Goal: Find specific page/section: Find specific page/section

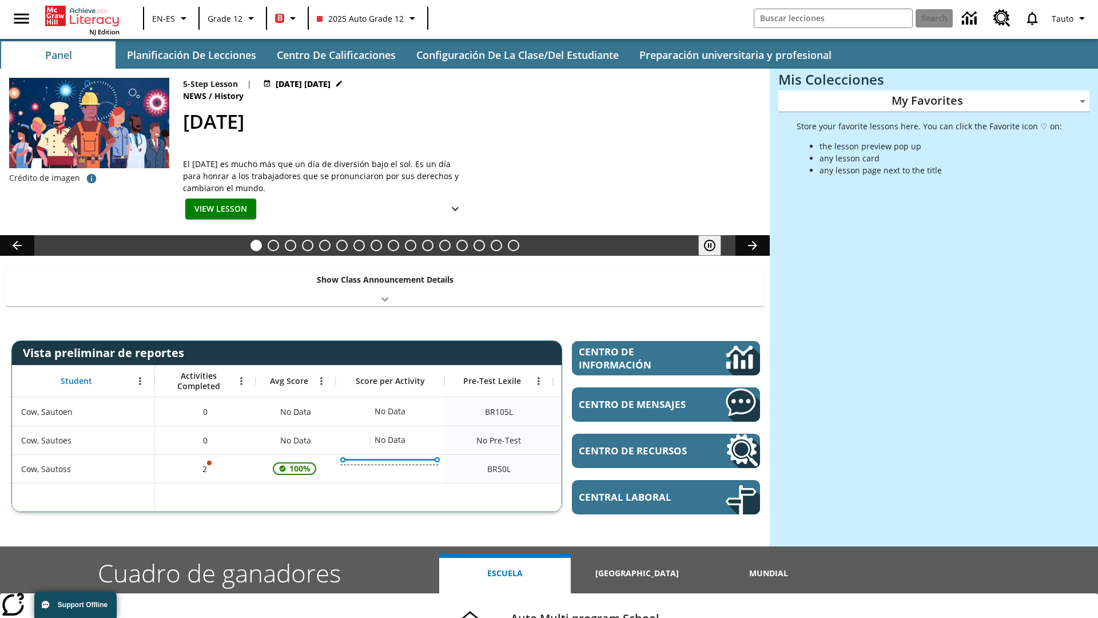
click at [934, 101] on body "Saltar al contenido principal NJ Edition EN-ES Grade 12 B 2025 Auto Grade 12 Se…" at bounding box center [549, 456] width 1098 height 912
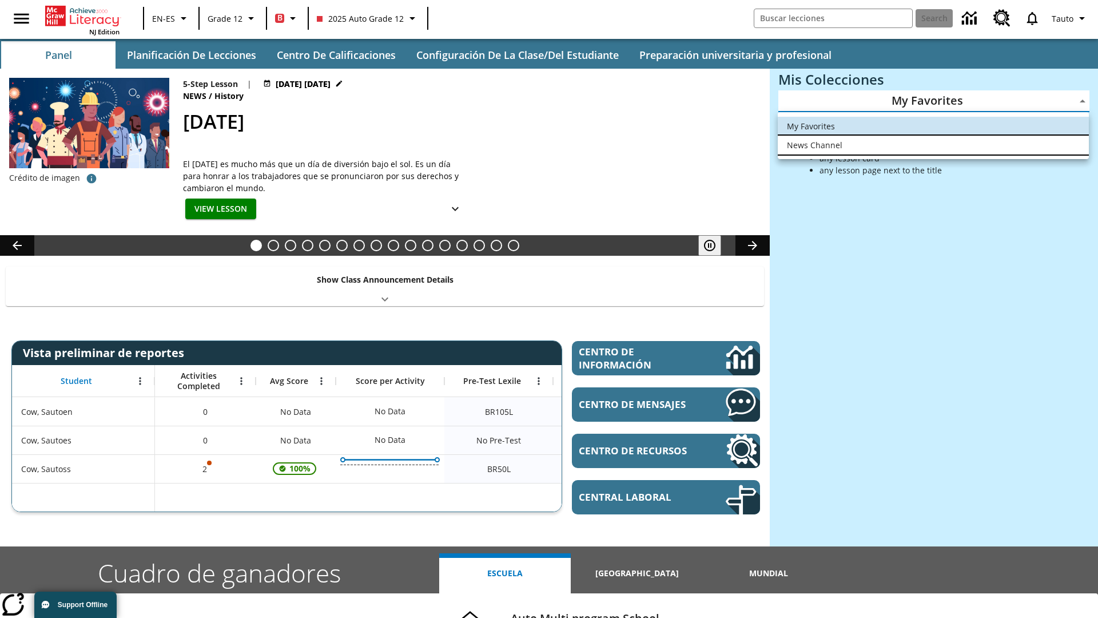
click at [934, 145] on li "News Channel" at bounding box center [933, 145] width 311 height 19
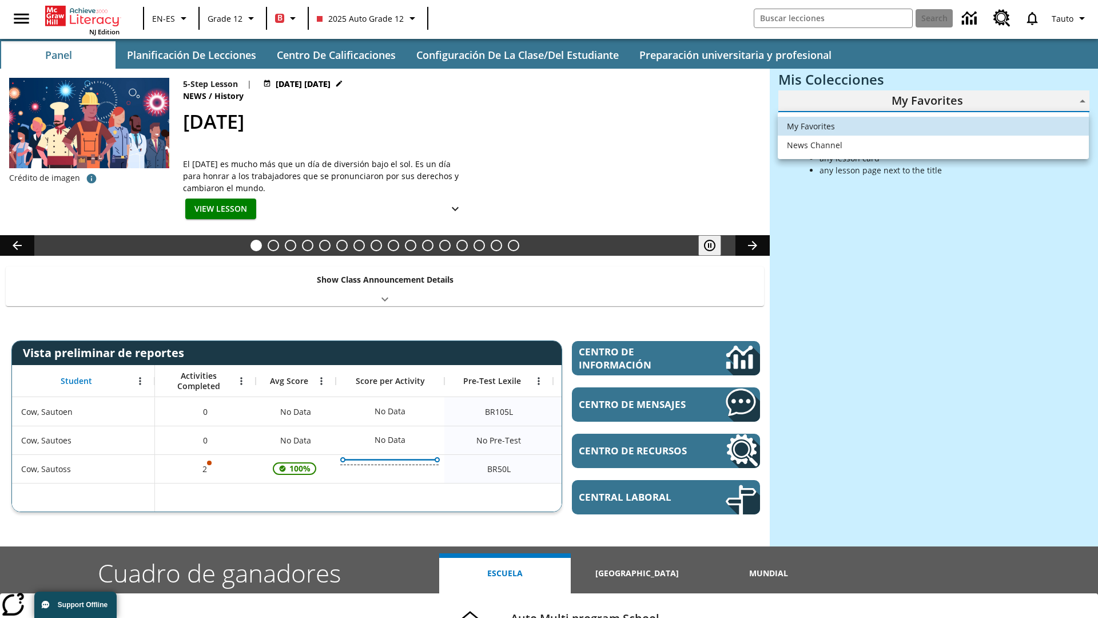
type input "120"
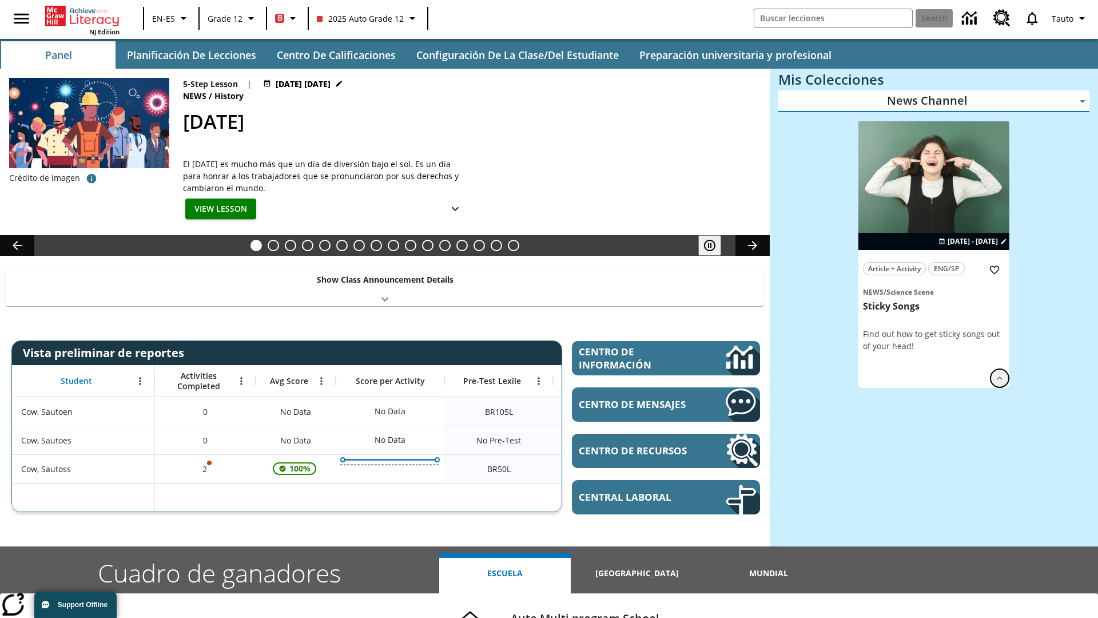
click at [1000, 378] on icon "Ver más" at bounding box center [999, 377] width 11 height 11
